Goal: Task Accomplishment & Management: Manage account settings

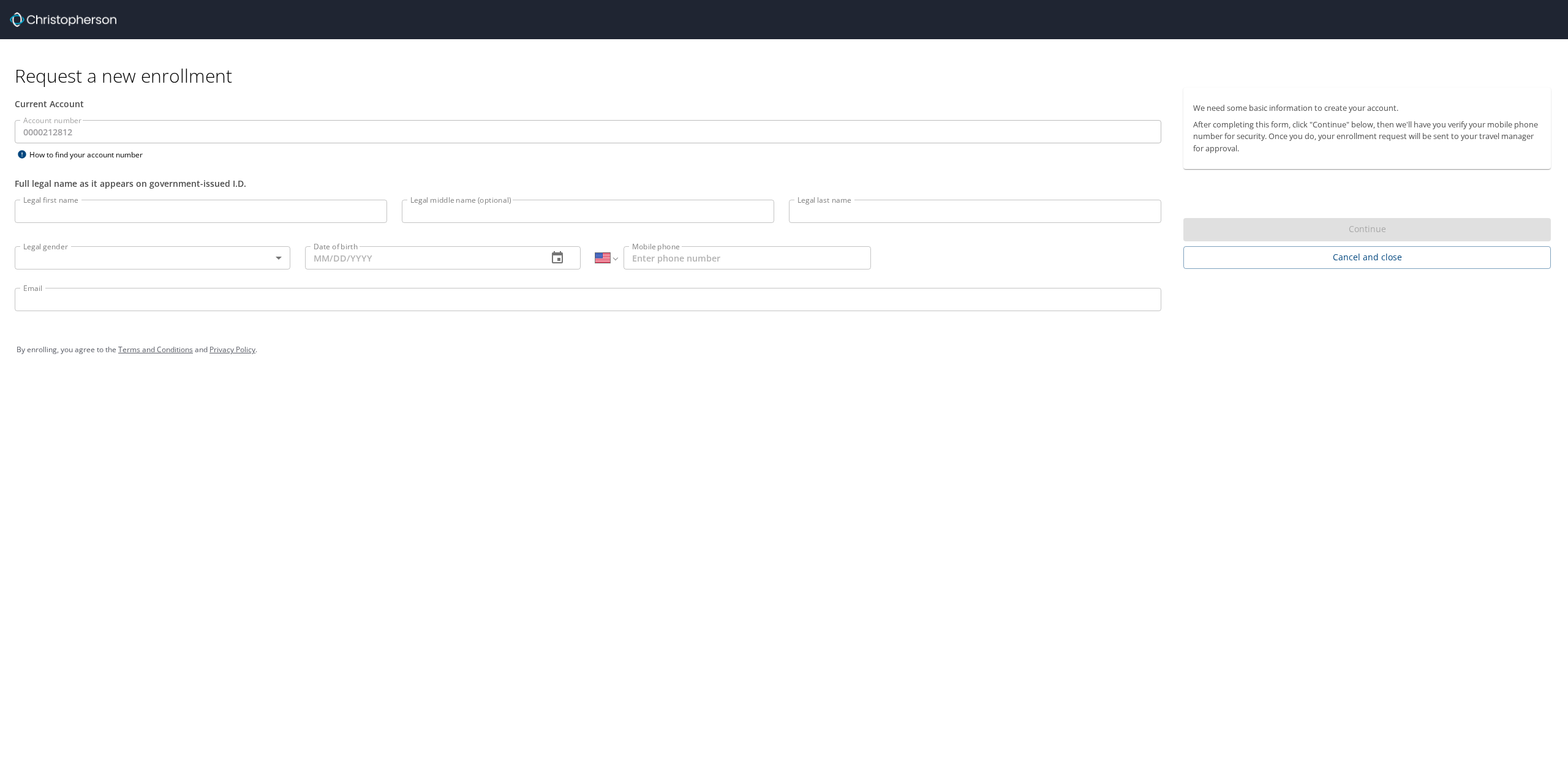
select select "US"
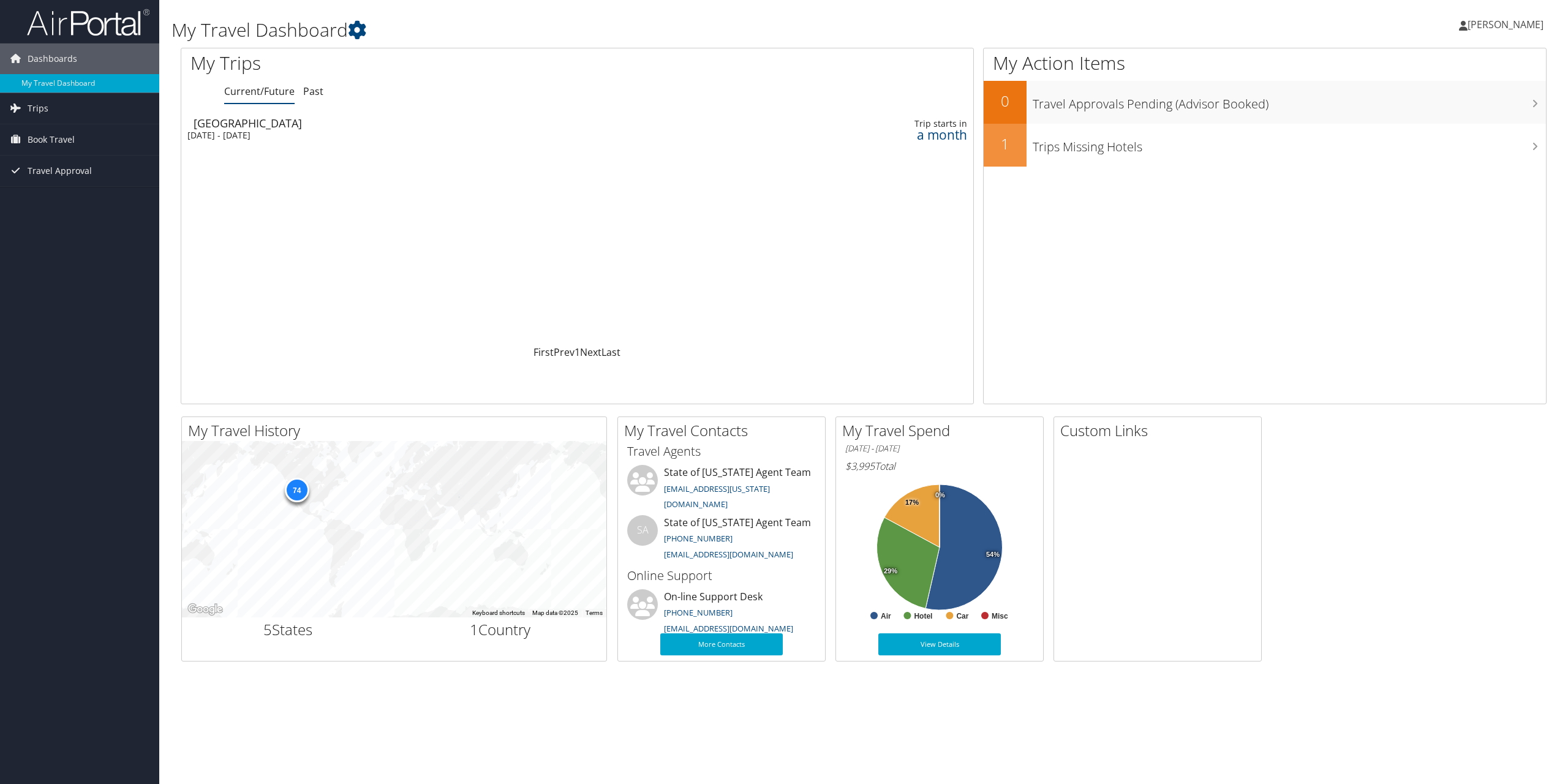
click at [1487, 25] on span "[PERSON_NAME]" at bounding box center [1505, 25] width 76 height 13
click at [1447, 109] on link "View Travel Profile" at bounding box center [1474, 109] width 137 height 21
click at [363, 31] on icon at bounding box center [357, 30] width 18 height 18
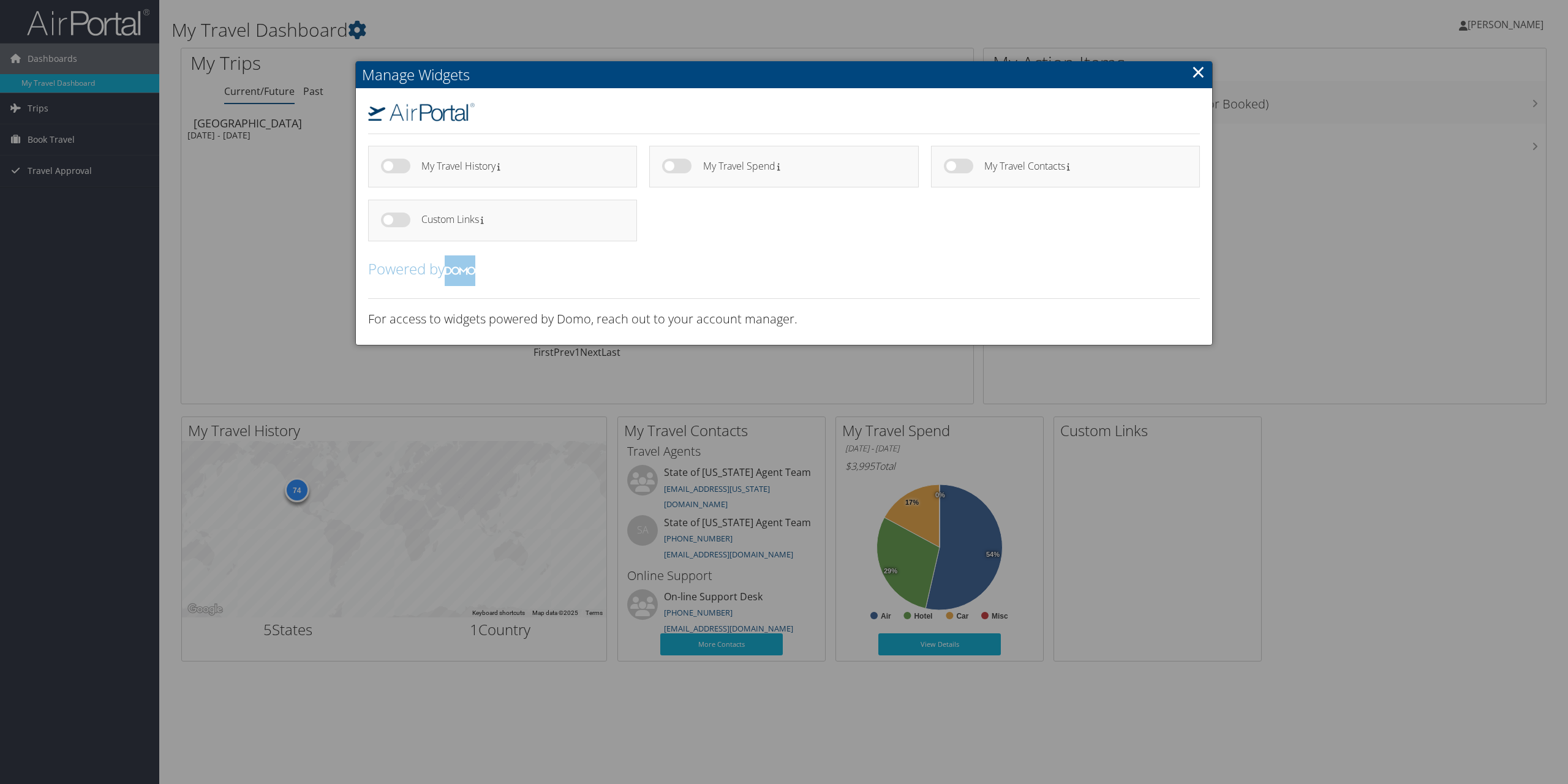
click at [539, 40] on div at bounding box center [784, 392] width 1568 height 784
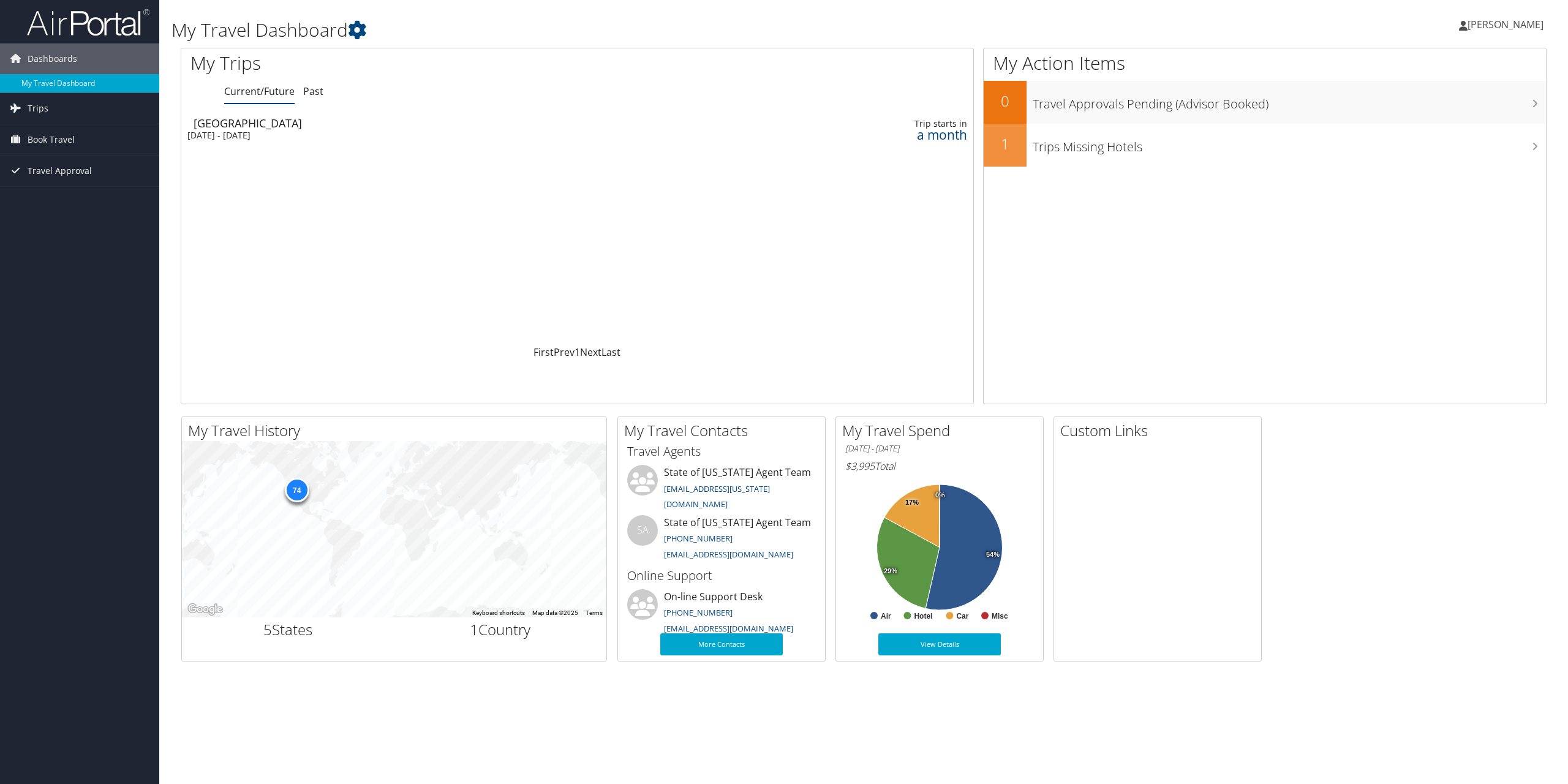
click at [1520, 31] on link "[PERSON_NAME]" at bounding box center [1507, 24] width 97 height 37
click at [1444, 112] on link "View Travel Profile" at bounding box center [1474, 109] width 137 height 21
click at [1491, 26] on span "[PERSON_NAME]" at bounding box center [1505, 25] width 76 height 13
click at [1445, 67] on link "My Settings" at bounding box center [1474, 67] width 137 height 21
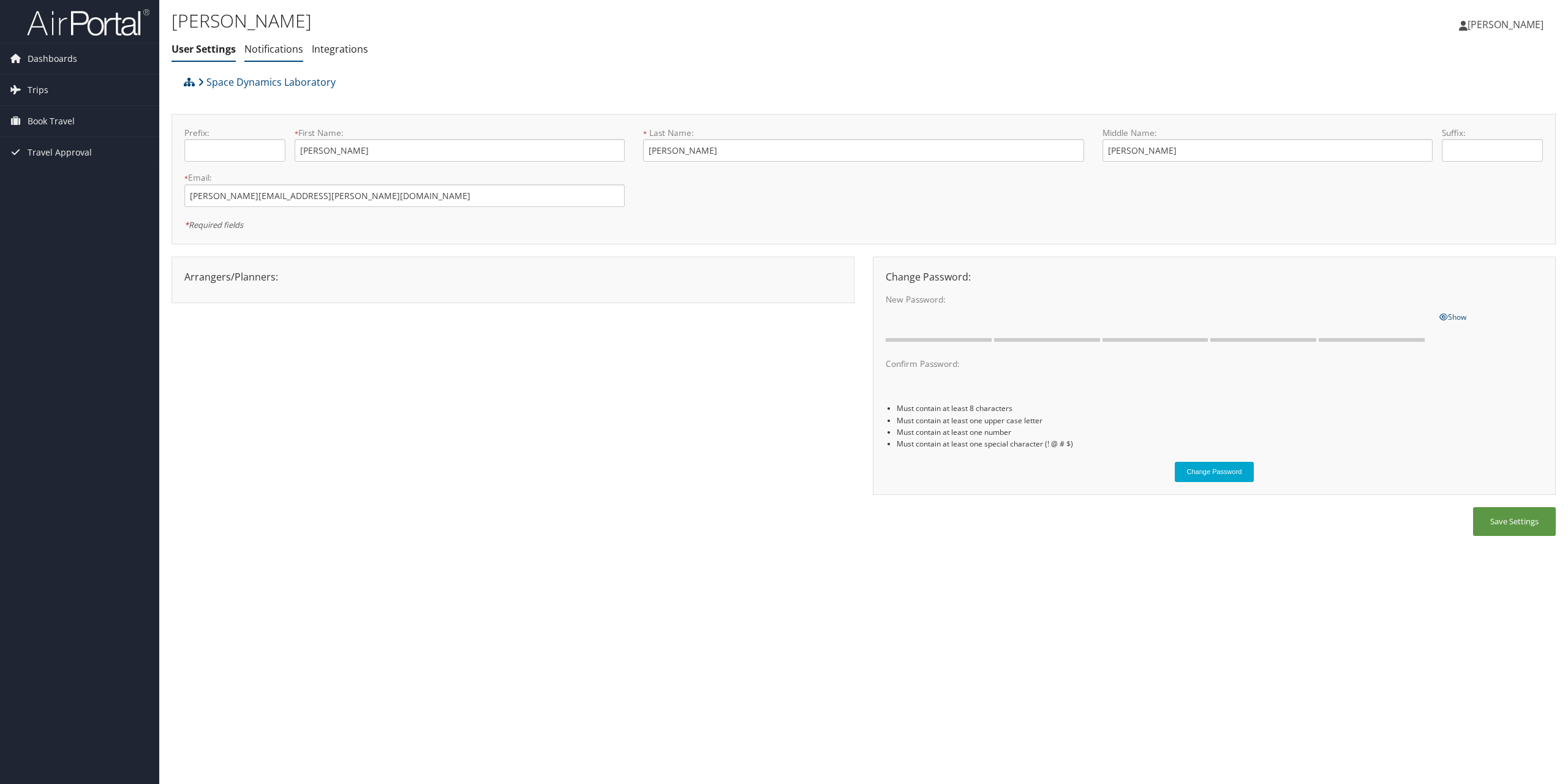
click at [276, 49] on link "Notifications" at bounding box center [273, 49] width 58 height 13
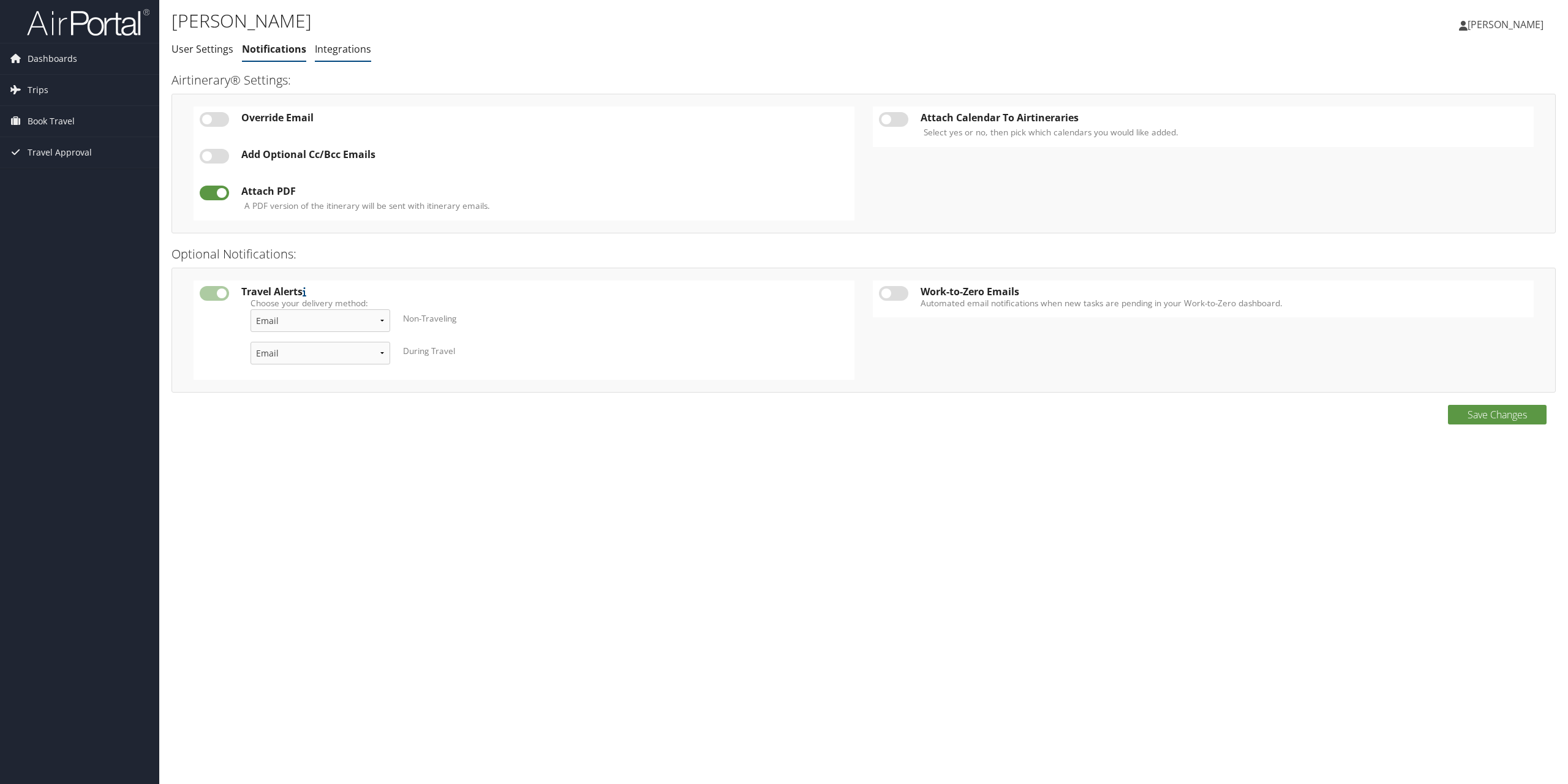
click at [344, 52] on link "Integrations" at bounding box center [343, 49] width 56 height 13
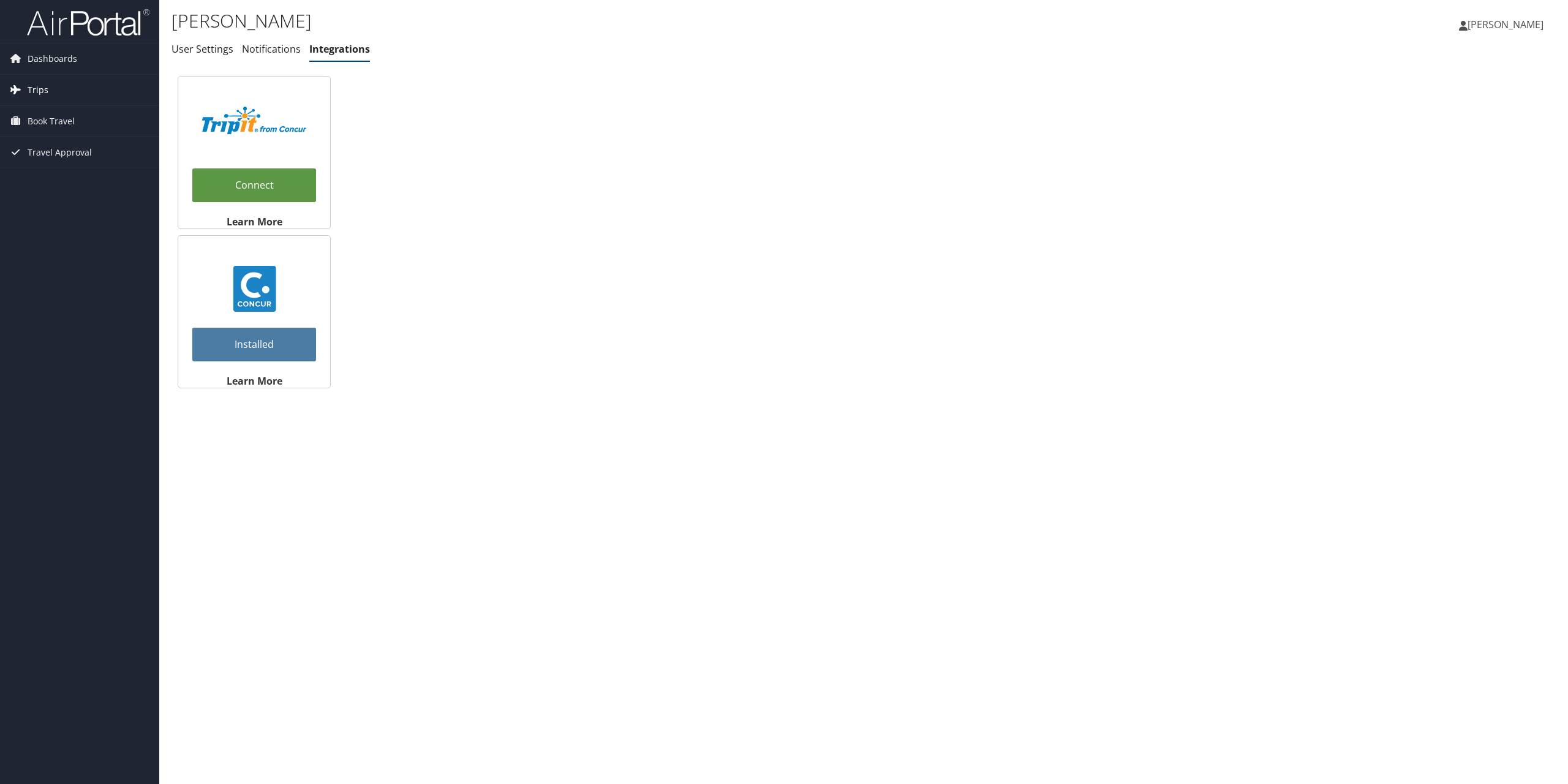
click at [42, 90] on span "Trips" at bounding box center [38, 90] width 21 height 30
click at [44, 173] on span "Book Travel" at bounding box center [51, 176] width 47 height 30
click at [41, 115] on link "Current/Future Trips" at bounding box center [80, 114] width 160 height 18
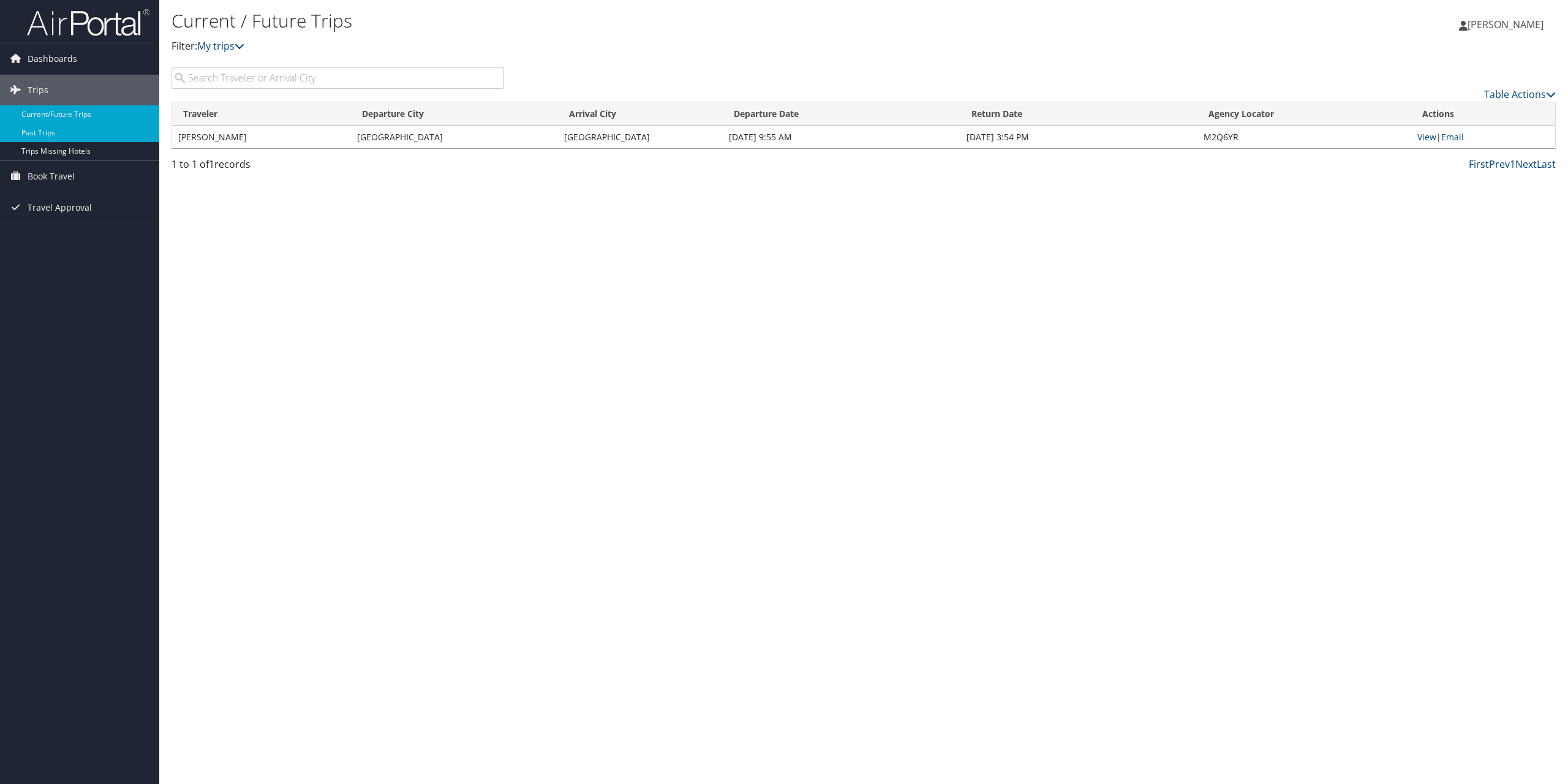
click at [57, 131] on link "Past Trips" at bounding box center [80, 132] width 160 height 18
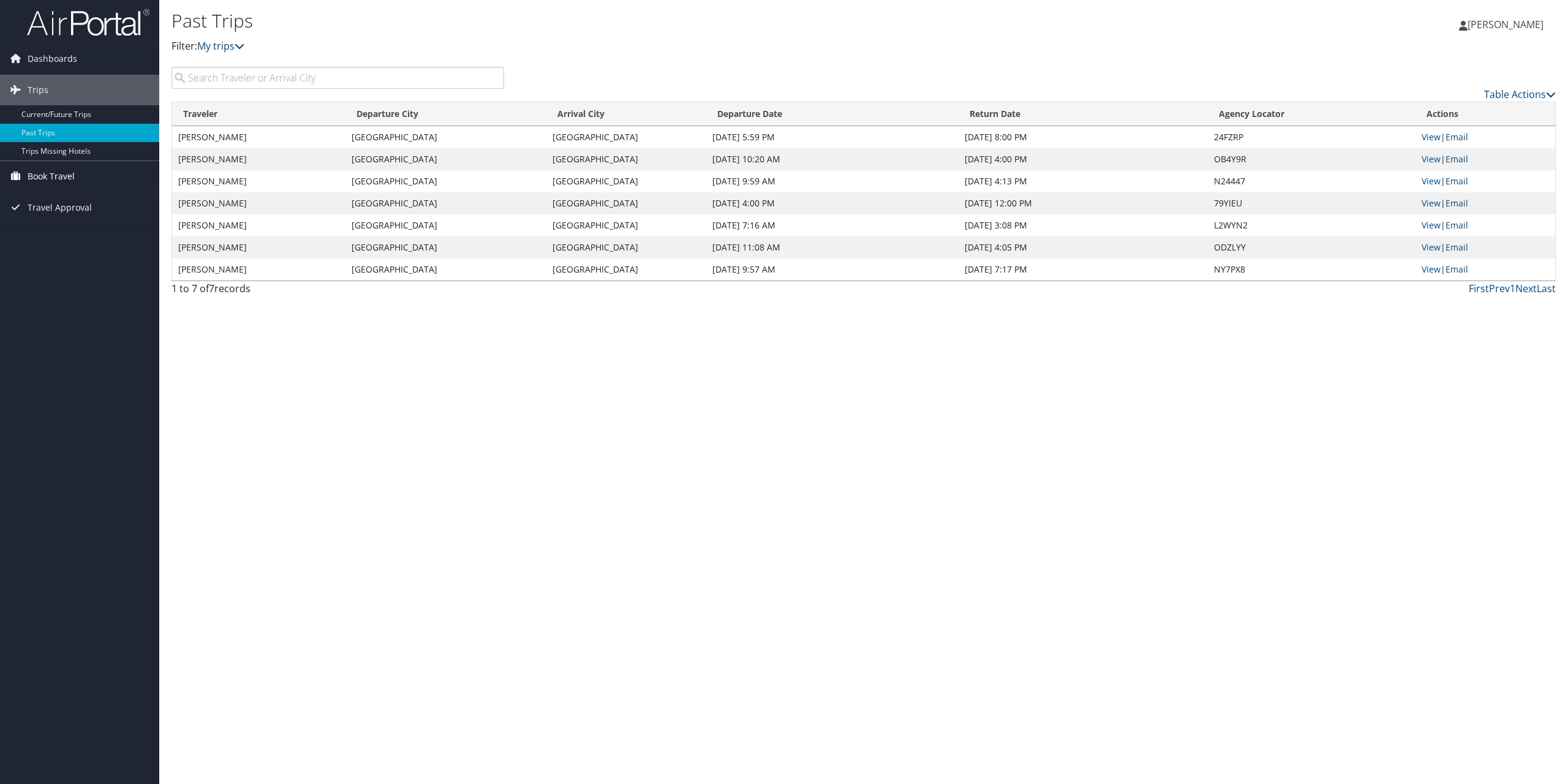
click at [40, 173] on span "Book Travel" at bounding box center [51, 176] width 47 height 30
click at [45, 57] on span "Dashboards" at bounding box center [53, 58] width 49 height 30
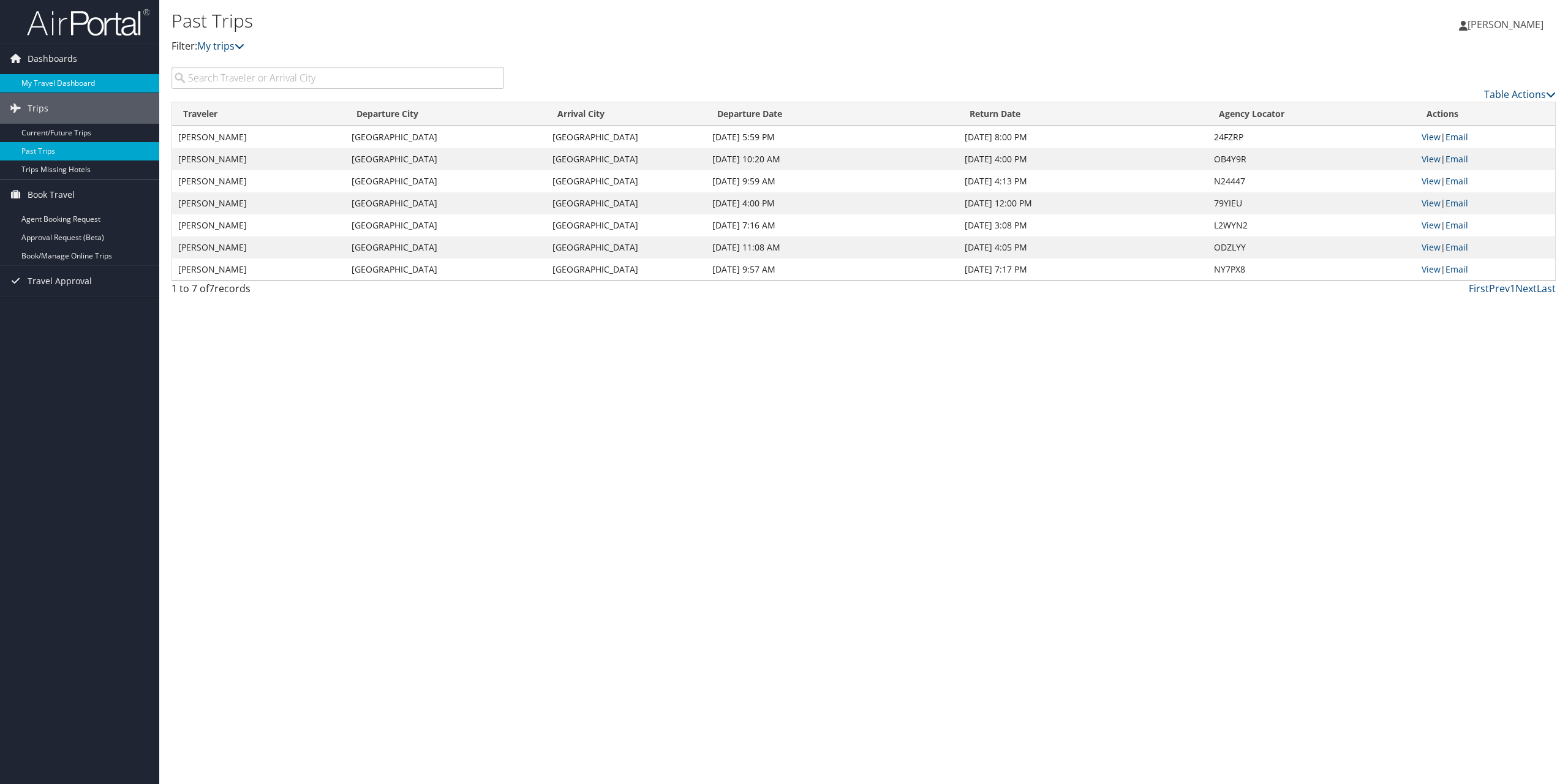
click at [29, 84] on link "My Travel Dashboard" at bounding box center [80, 83] width 160 height 18
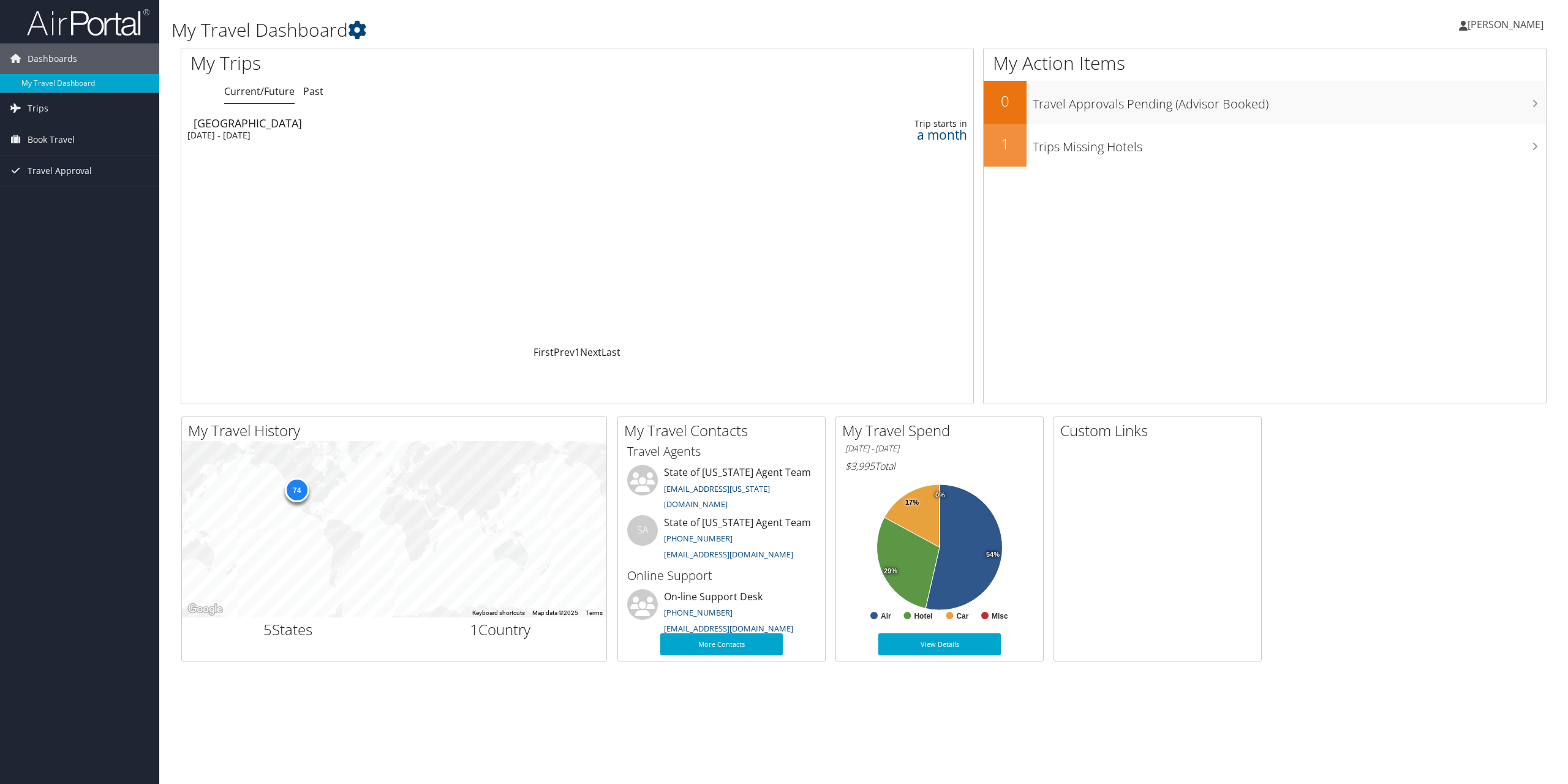
click at [1500, 28] on span "[PERSON_NAME]" at bounding box center [1505, 25] width 76 height 13
click at [1466, 113] on link "View Travel Profile" at bounding box center [1474, 109] width 137 height 21
